Goal: Navigation & Orientation: Find specific page/section

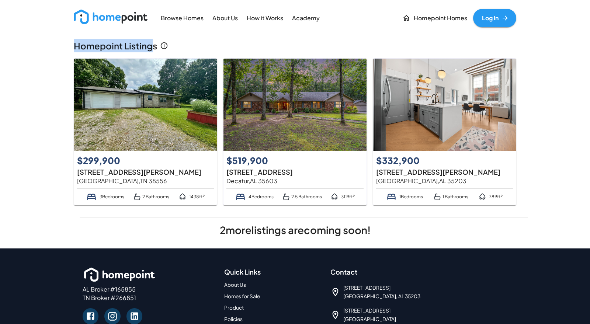
drag, startPoint x: 154, startPoint y: 47, endPoint x: 60, endPoint y: 41, distance: 94.6
click at [60, 41] on div "Browse Homes About Us How it Works Academy Homepoint Homes Log In Homepoint Lis…" at bounding box center [295, 201] width 590 height 402
copy p "Homepoint Listing"
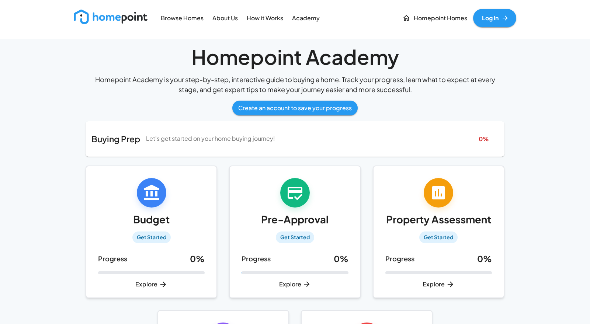
click at [311, 58] on h3 "Homepoint Academy" at bounding box center [295, 57] width 419 height 24
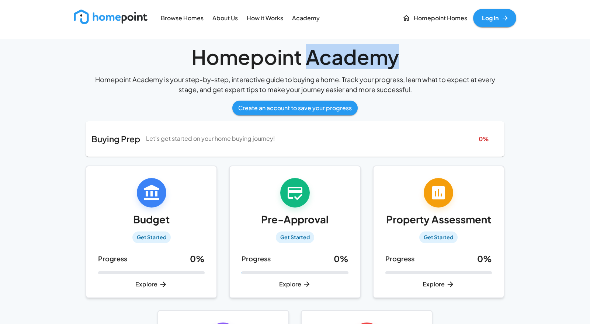
click at [311, 58] on h3 "Homepoint Academy" at bounding box center [295, 57] width 419 height 24
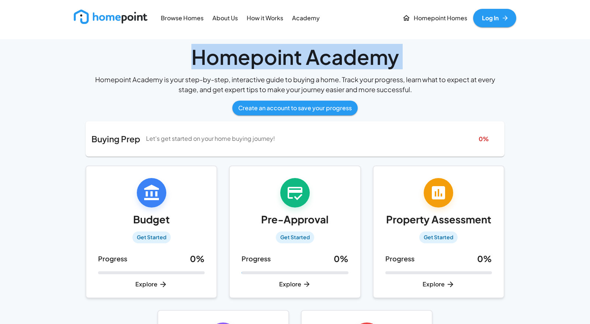
click at [311, 58] on h3 "Homepoint Academy" at bounding box center [295, 57] width 419 height 24
copy h3 "Homepoint Academy"
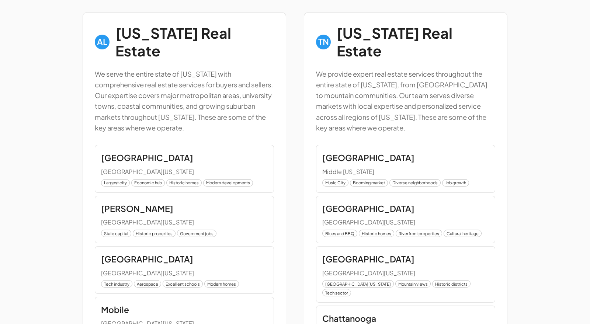
scroll to position [343, 0]
